Goal: Understand process/instructions: Learn about a topic

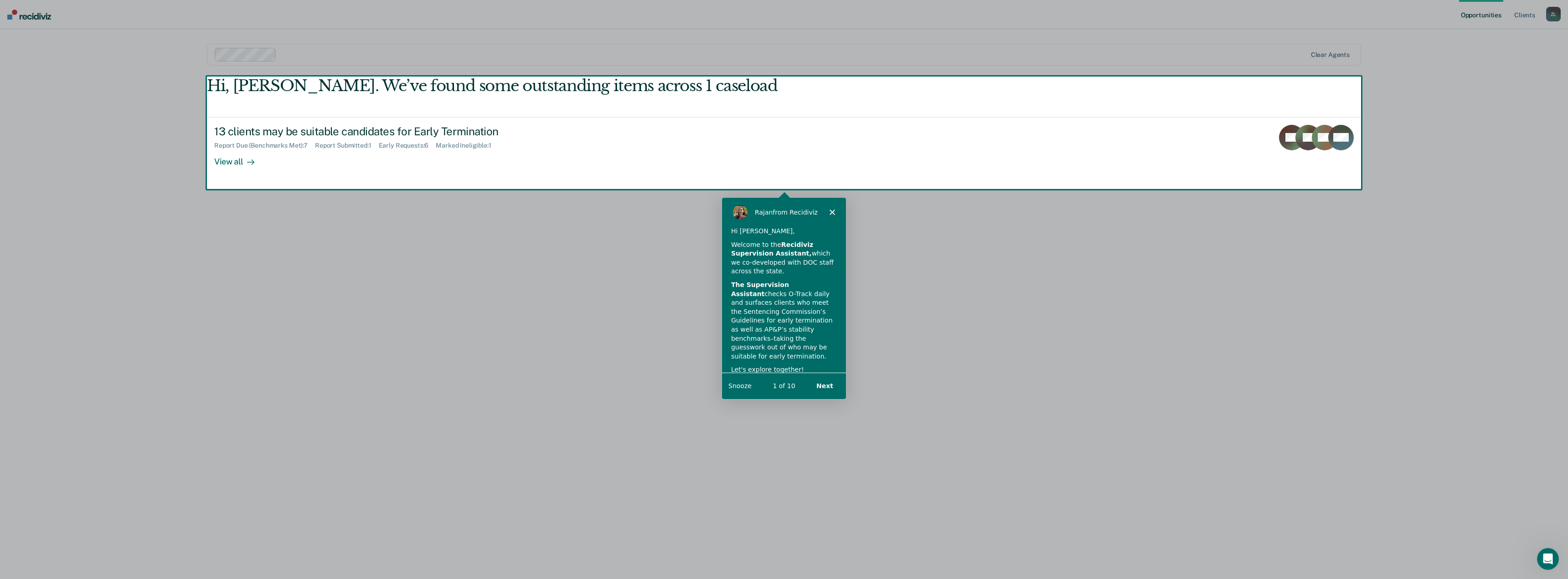
click at [236, 160] on div "Product tour overlay" at bounding box center [784, 290] width 1568 height 579
click at [826, 384] on button "Next" at bounding box center [824, 385] width 35 height 19
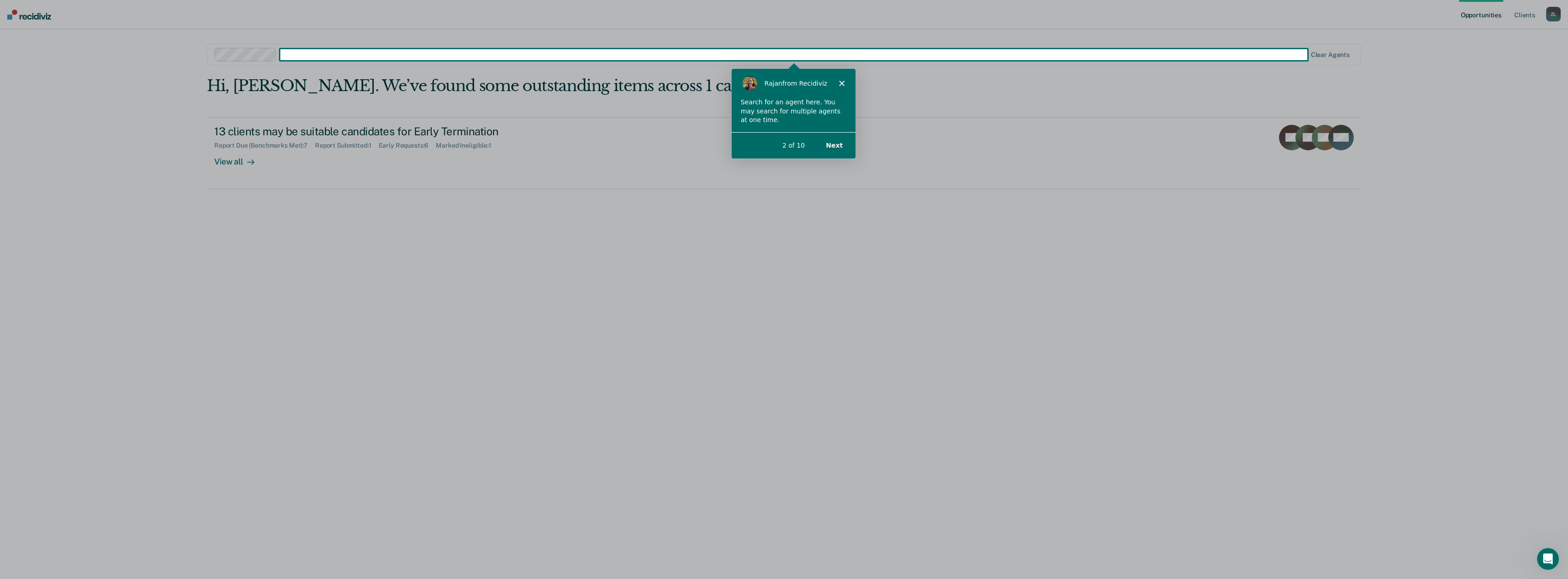
click at [836, 142] on button "Next" at bounding box center [834, 144] width 35 height 19
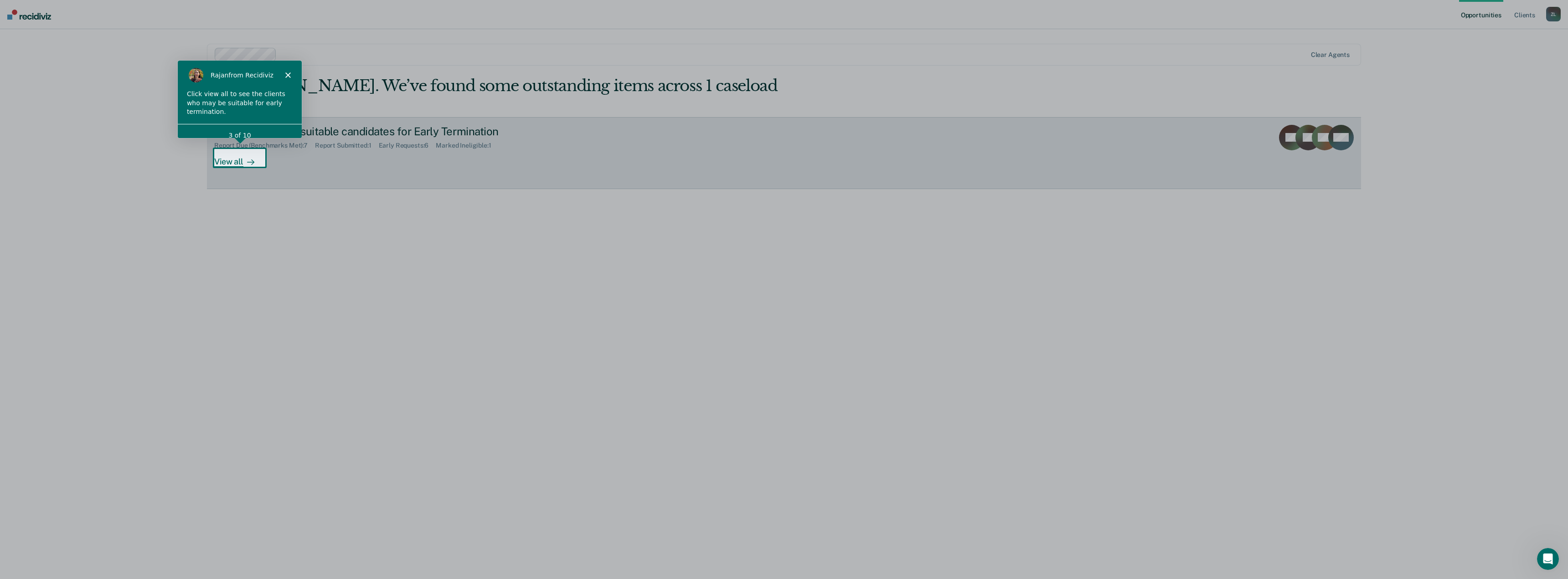
click at [243, 157] on div "View all" at bounding box center [240, 158] width 51 height 18
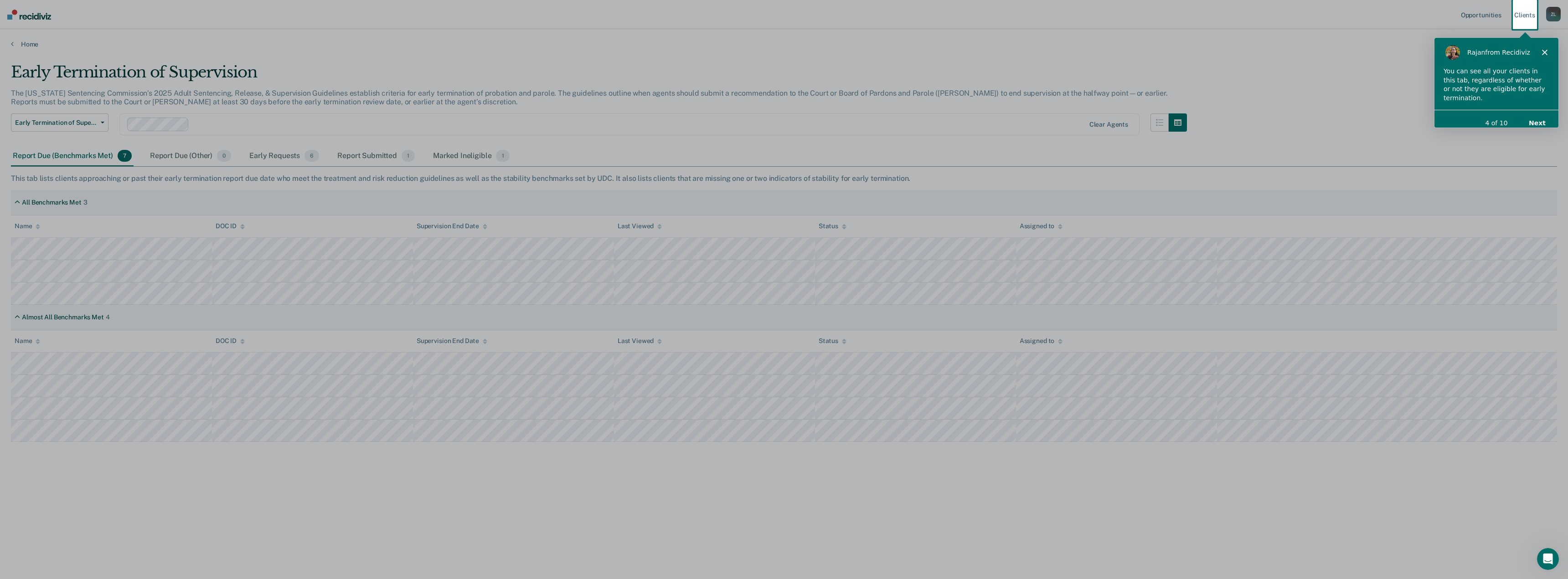
click at [869, 321] on div "Product tour overlay" at bounding box center [784, 290] width 1568 height 579
click at [1540, 114] on button "Next" at bounding box center [1537, 122] width 35 height 19
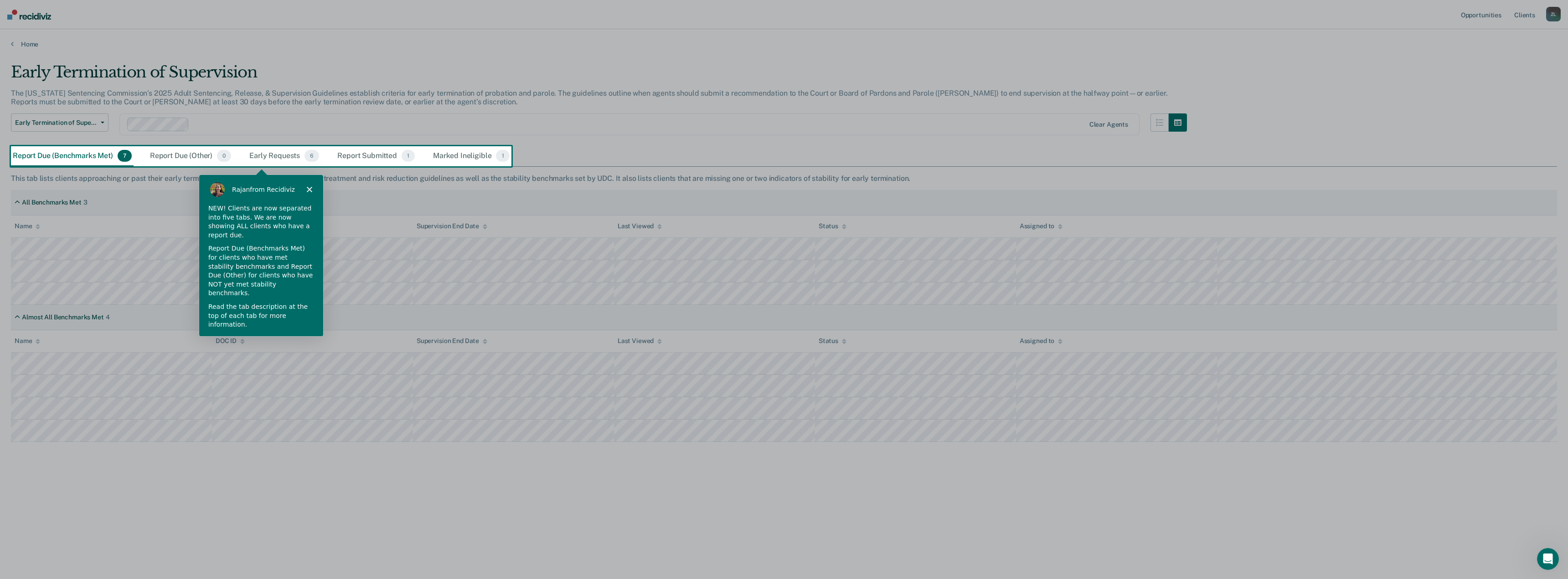
click at [303, 340] on button "Next" at bounding box center [301, 349] width 35 height 19
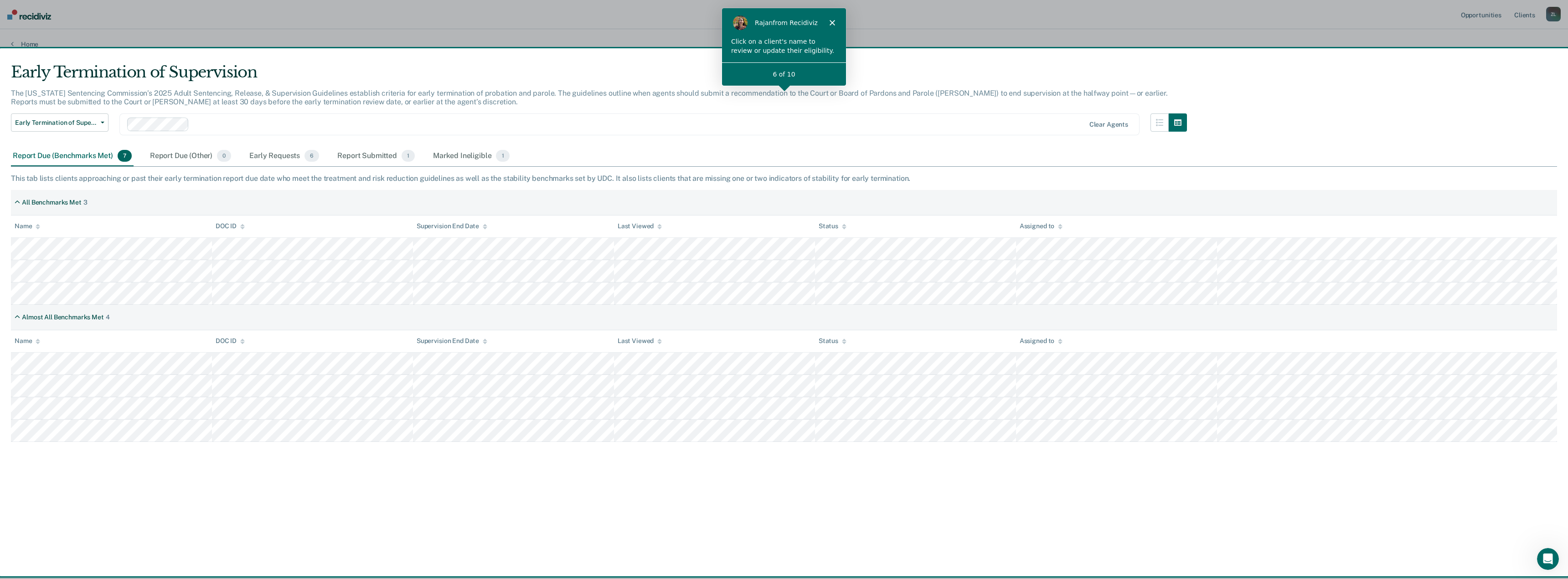
click at [803, 113] on div "Early Termination of Supervision The [US_STATE] Sentencing Commission’s 2025 Ad…" at bounding box center [599, 104] width 1176 height 83
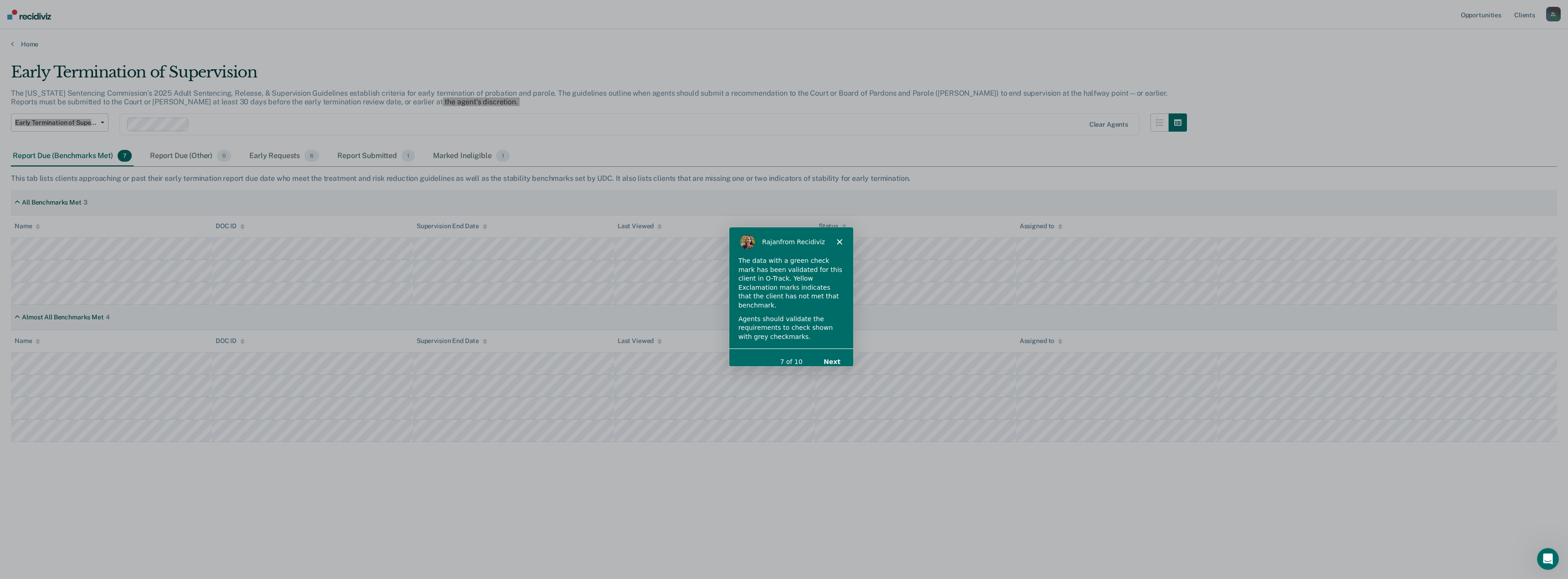
click at [840, 352] on button "Next" at bounding box center [831, 361] width 35 height 19
click at [830, 353] on button "Next" at bounding box center [831, 361] width 35 height 19
click at [831, 352] on button "Next" at bounding box center [831, 361] width 35 height 19
click at [807, 380] on div "Product tour overlay" at bounding box center [784, 290] width 1568 height 579
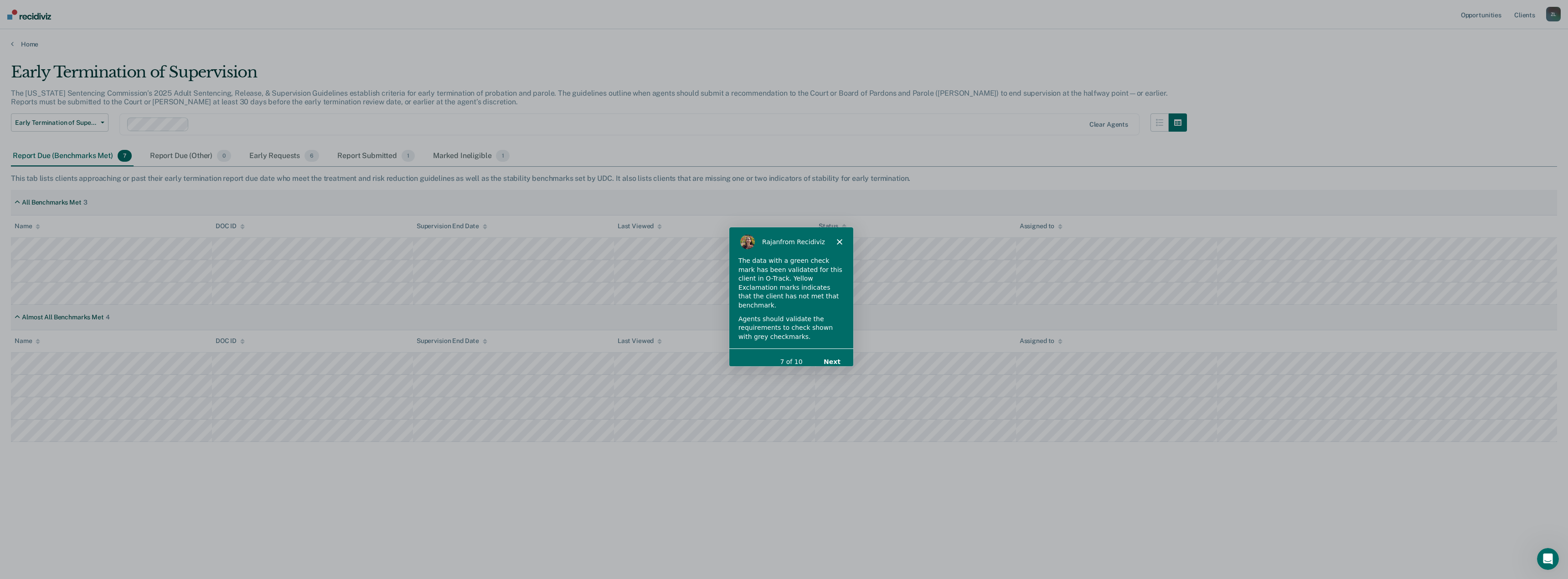
click at [828, 352] on button "Next" at bounding box center [831, 361] width 35 height 19
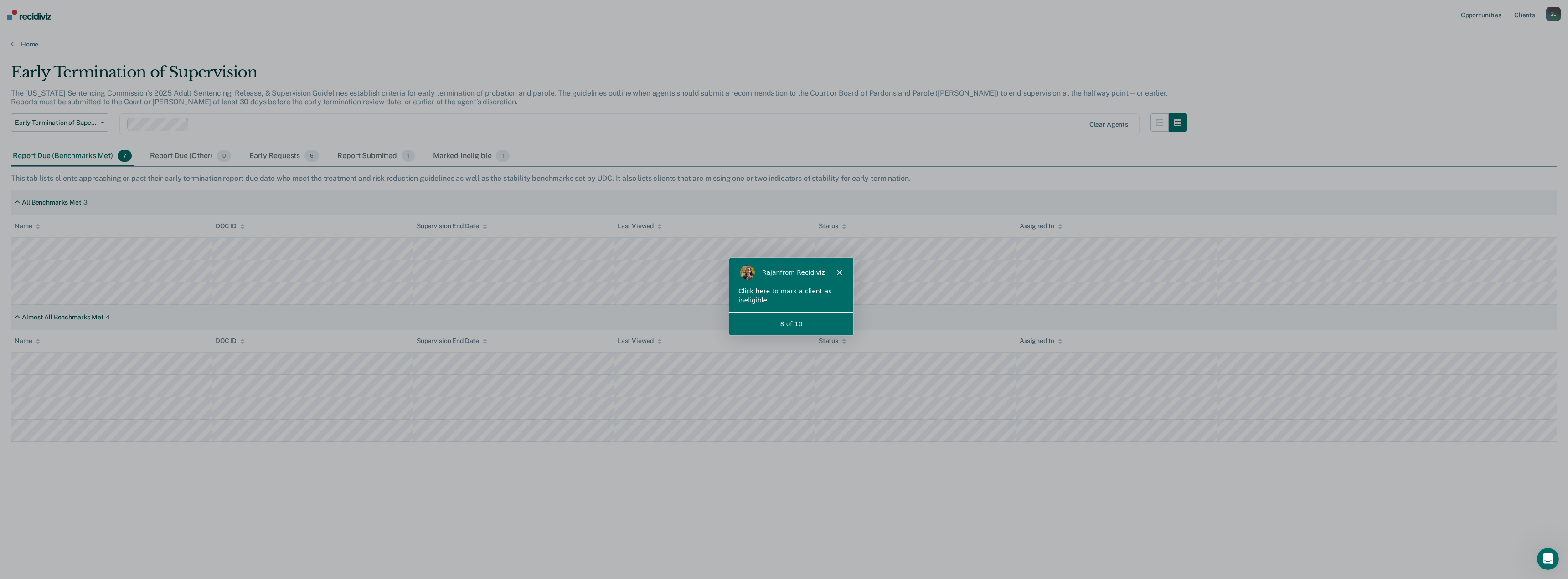
click at [789, 298] on div "Click here to mark a client as ineligible." at bounding box center [791, 295] width 106 height 18
click at [763, 286] on div "[PERSON_NAME] from Recidiviz Click here to mark a client as ineligible. 8 of 10" at bounding box center [791, 296] width 124 height 77
click at [757, 293] on div "Click here to mark a client as ineligible." at bounding box center [791, 295] width 106 height 18
click at [755, 290] on div "Click here to mark a client as ineligible." at bounding box center [791, 295] width 106 height 18
click at [750, 290] on div "Click here to mark a client as ineligible." at bounding box center [791, 295] width 106 height 18
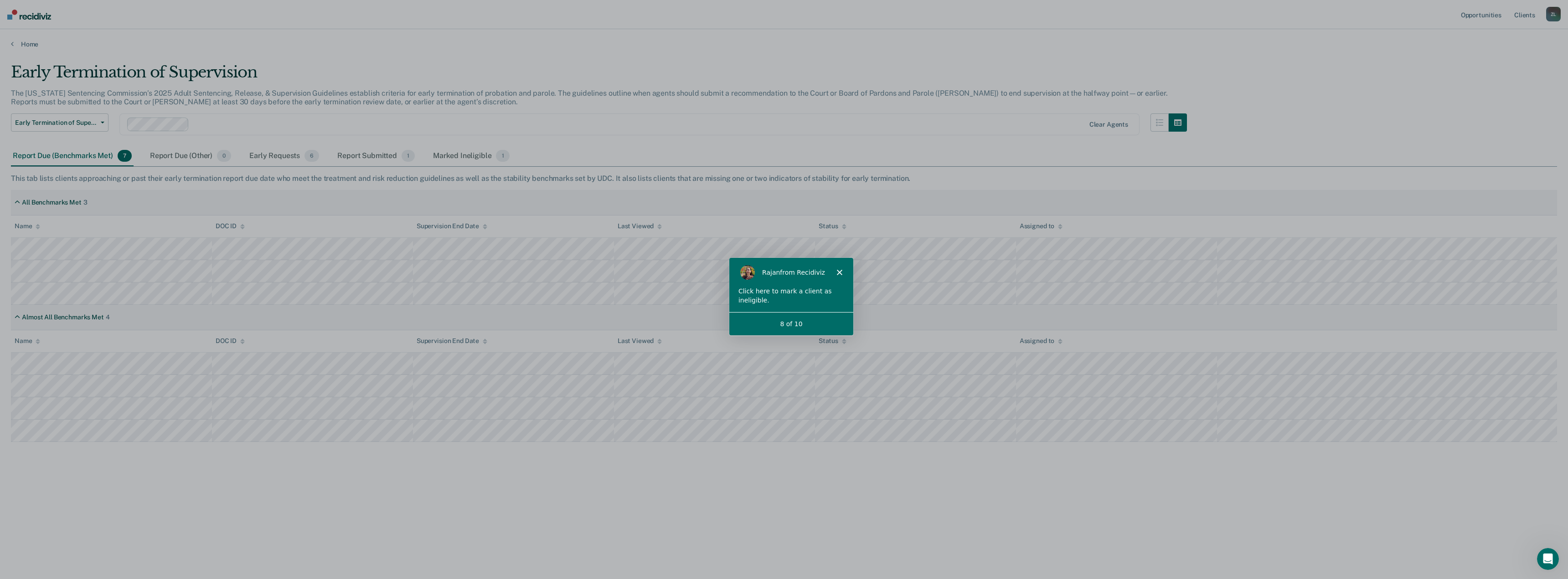
drag, startPoint x: 807, startPoint y: 326, endPoint x: 825, endPoint y: 304, distance: 28.4
click at [808, 324] on div "8 of 10" at bounding box center [791, 324] width 124 height 10
click at [836, 272] on div "[PERSON_NAME] from Recidiviz" at bounding box center [791, 272] width 124 height 29
click at [839, 271] on icon "Close" at bounding box center [839, 272] width 5 height 5
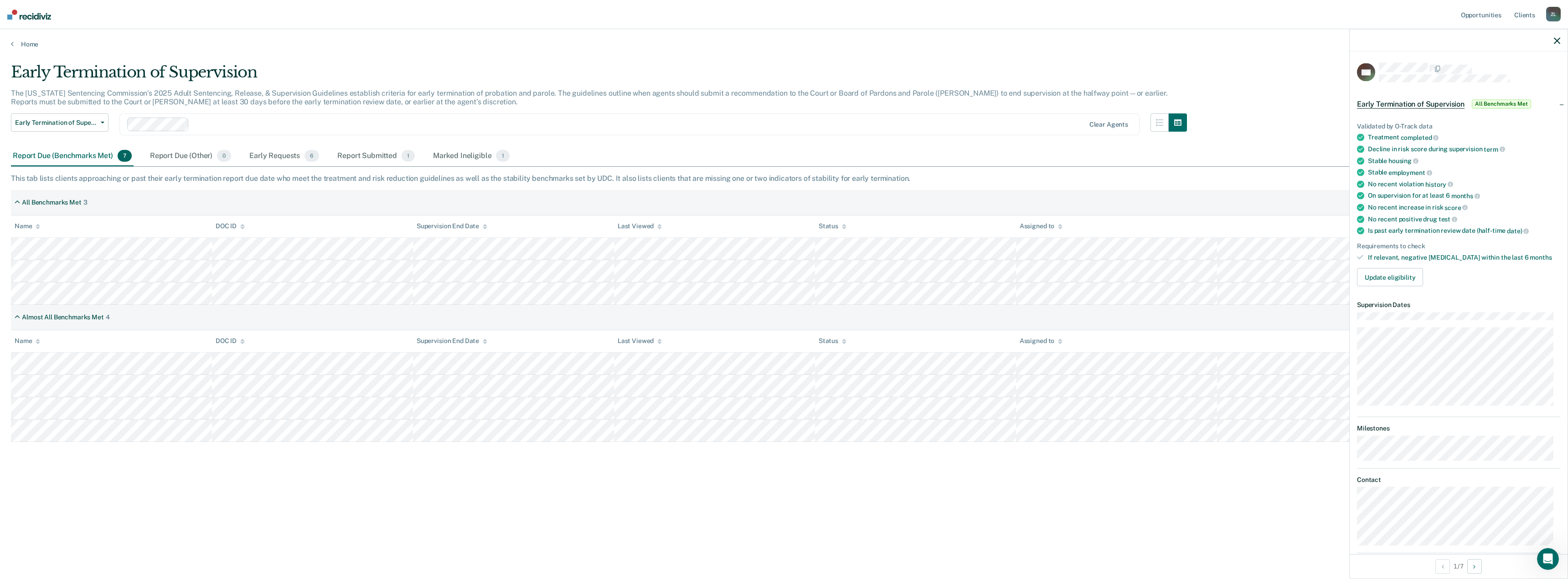
click at [763, 147] on div "Report Due (Benchmarks Met) 7 Report Due (Other) 0 Early Requests 6 Report Subm…" at bounding box center [784, 156] width 1546 height 21
click at [1563, 43] on div at bounding box center [1458, 40] width 218 height 23
click at [1557, 41] on icon "button" at bounding box center [1557, 40] width 6 height 6
